Goal: Complete application form

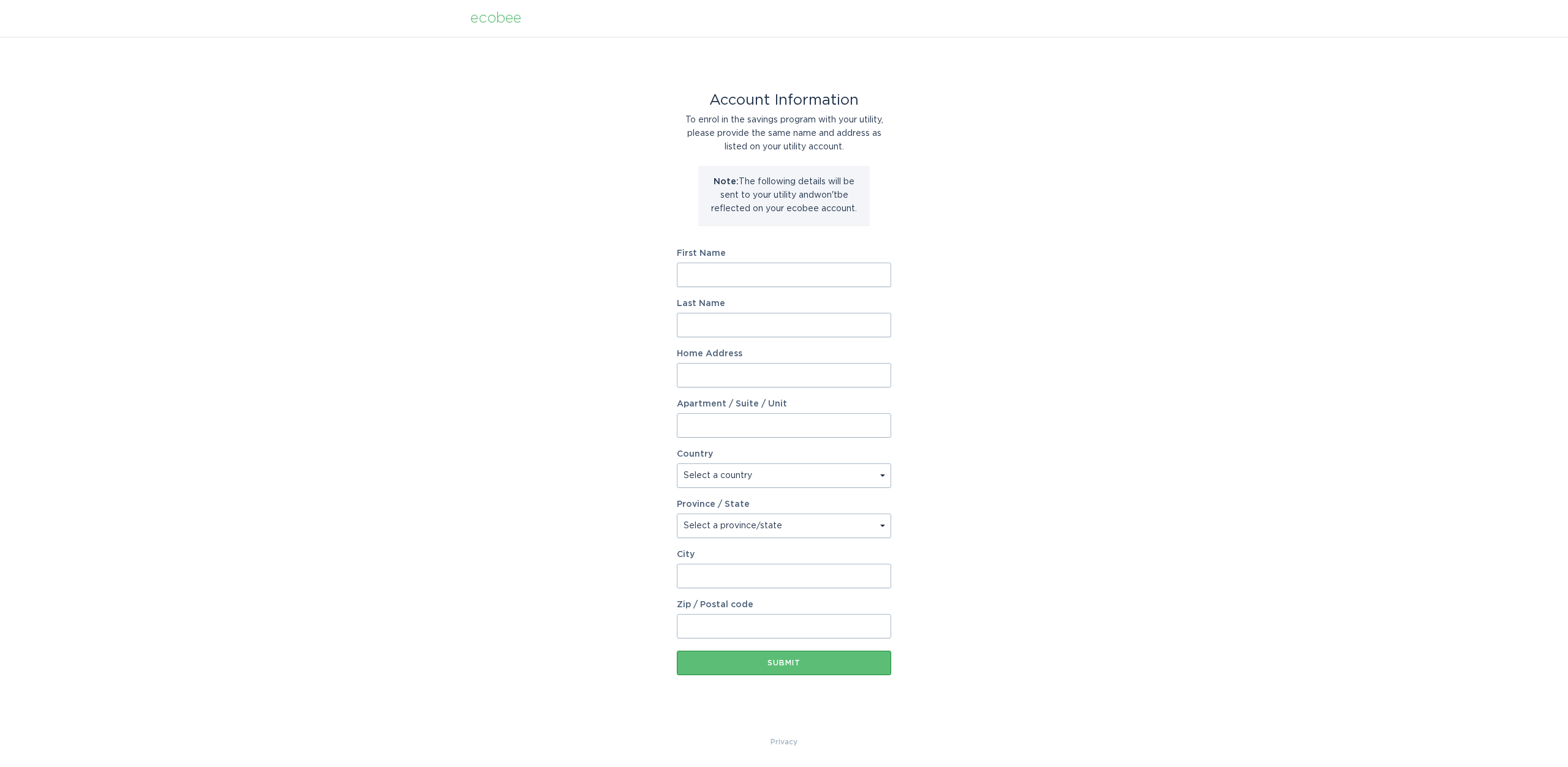
click at [769, 271] on input "First Name" at bounding box center [784, 275] width 215 height 25
type input "[PERSON_NAME]"
type input "Jobitharaj"
type input "10113 [GEOGRAPHIC_DATA]"
select select "US"
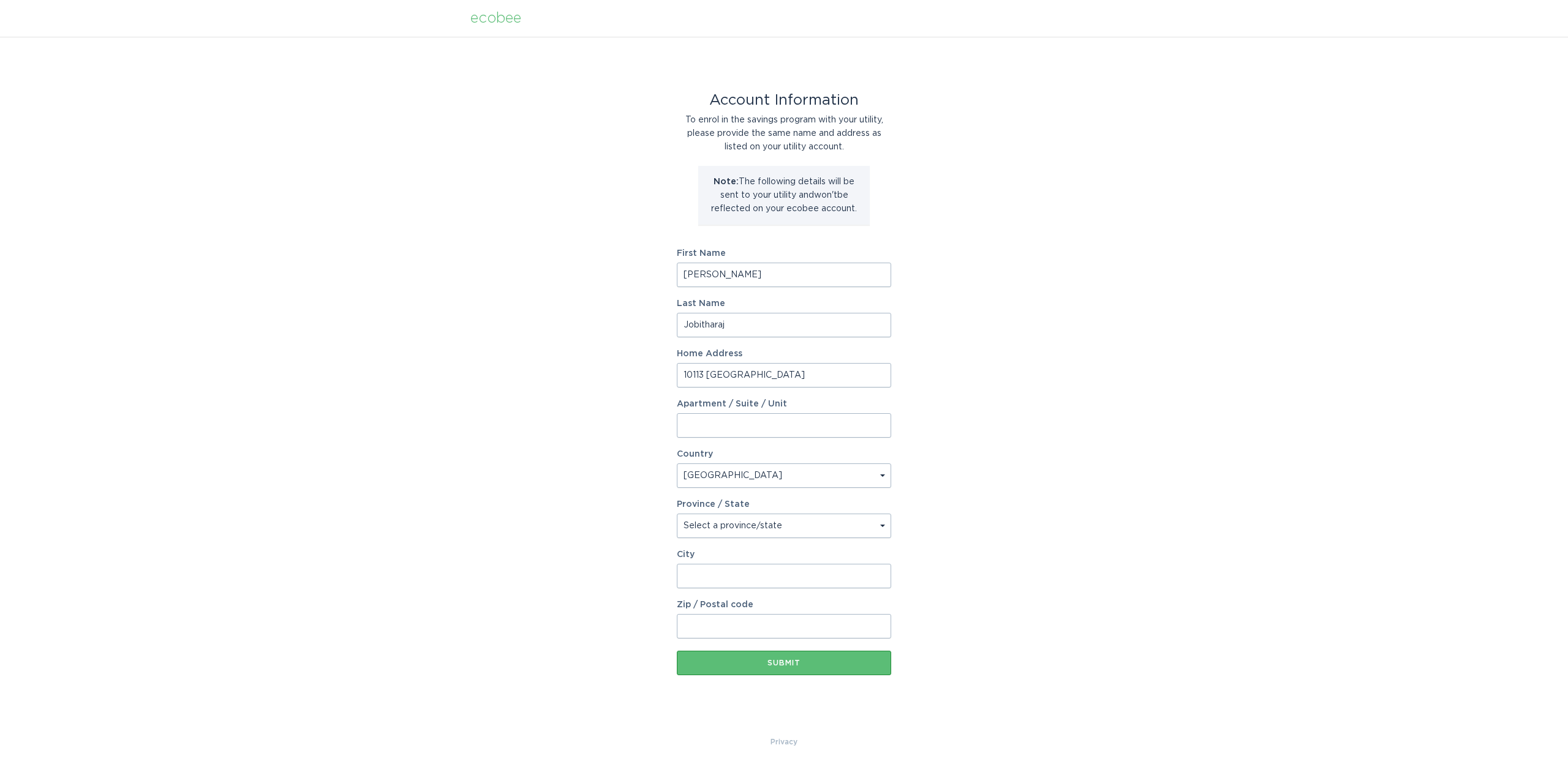
type input "Austin"
type input "78730"
select select "[GEOGRAPHIC_DATA]"
click at [793, 663] on div "Submit" at bounding box center [784, 664] width 202 height 8
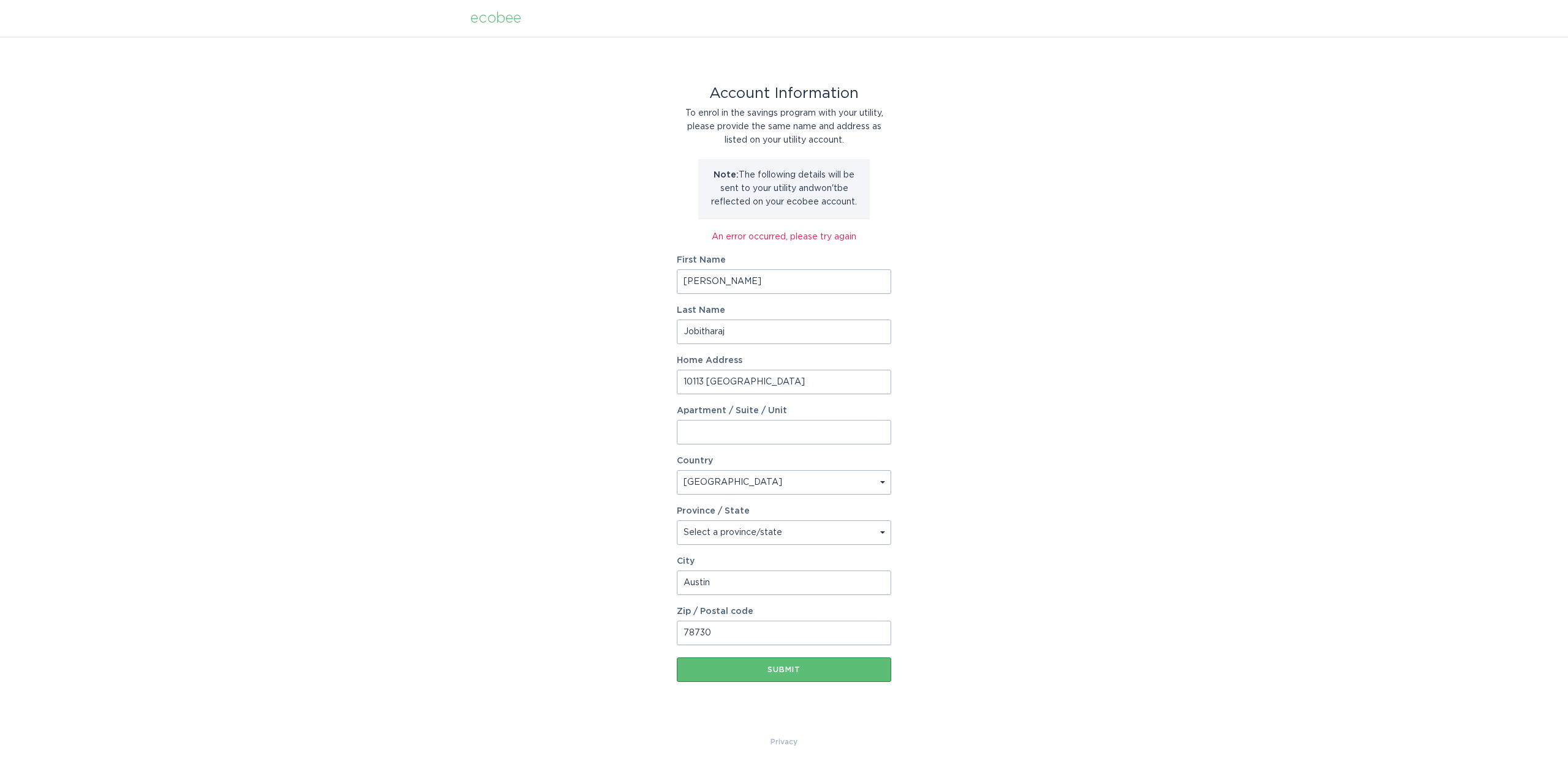
click at [0, 767] on x-acorns-offers-notification-extension at bounding box center [0, 767] width 0 height 0
